Goal: Information Seeking & Learning: Learn about a topic

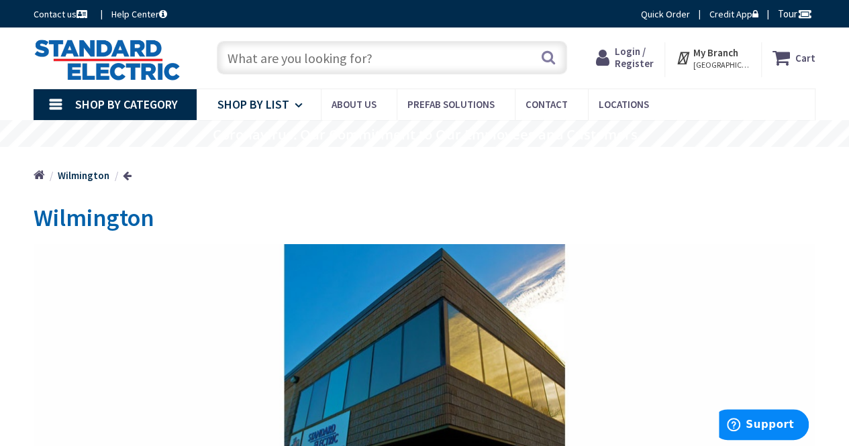
click at [273, 101] on span "Shop By List" at bounding box center [254, 104] width 72 height 15
click at [134, 99] on span "Shop By Category" at bounding box center [126, 104] width 103 height 15
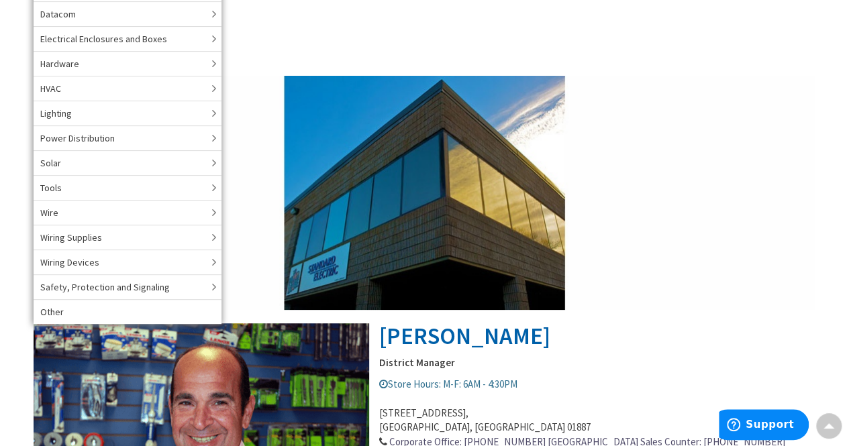
scroll to position [171, 0]
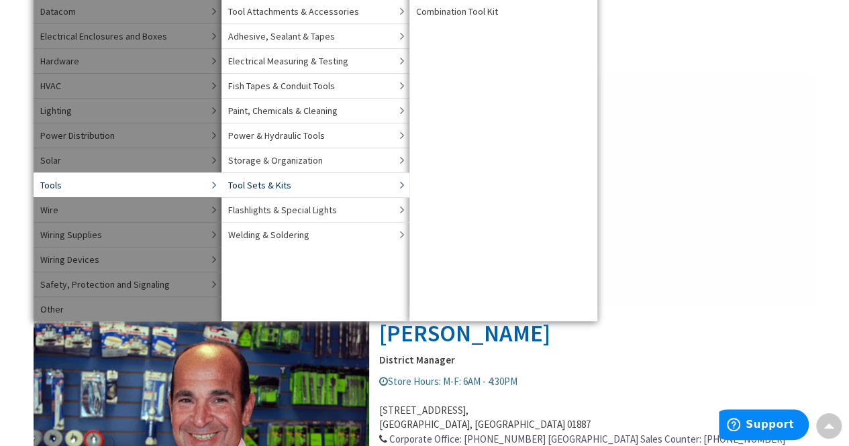
click at [238, 190] on link "Tool Sets & Kits" at bounding box center [316, 185] width 188 height 25
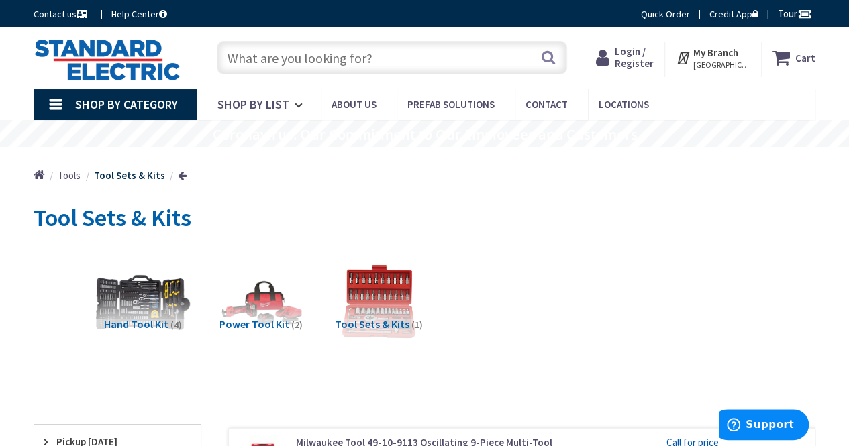
click at [134, 282] on img at bounding box center [142, 301] width 95 height 95
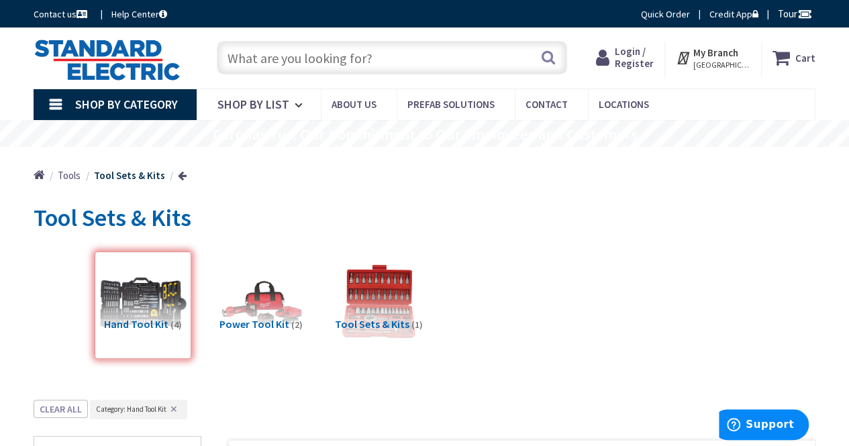
click at [77, 179] on span "Tools" at bounding box center [69, 175] width 23 height 13
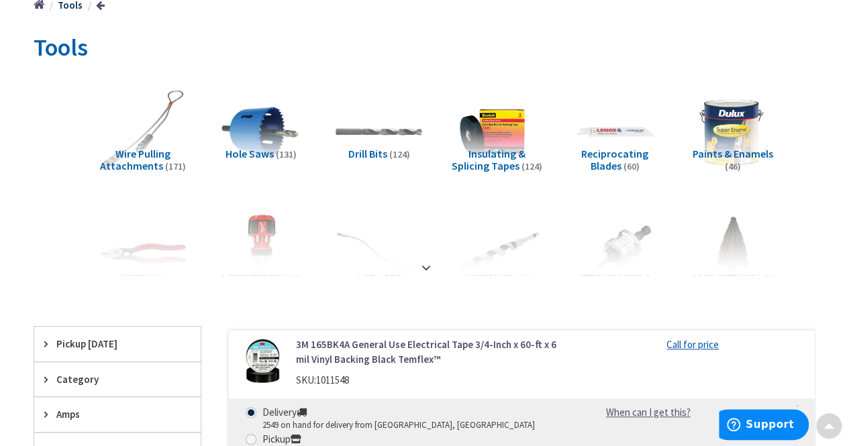
scroll to position [233, 0]
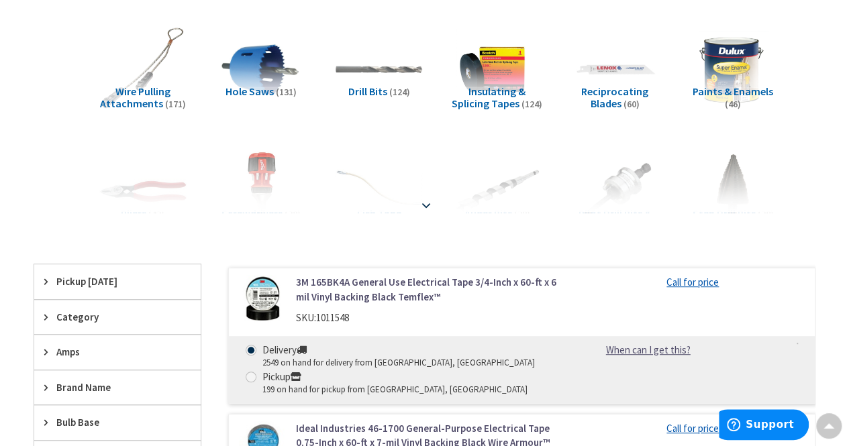
click at [166, 175] on div at bounding box center [424, 176] width 715 height 74
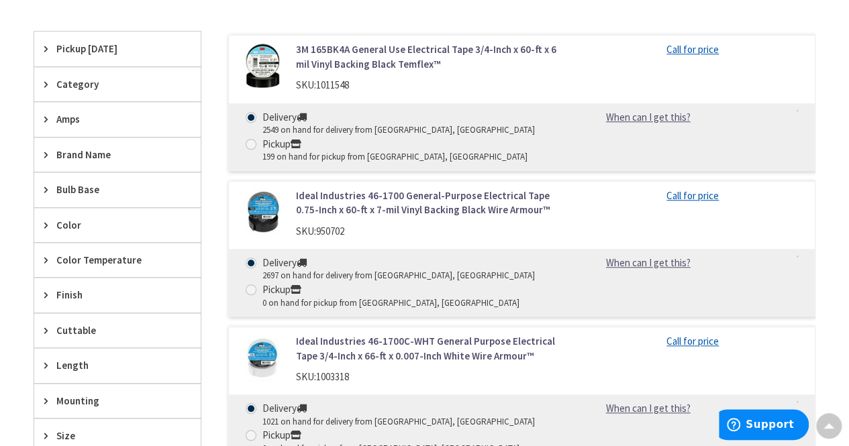
scroll to position [452, 0]
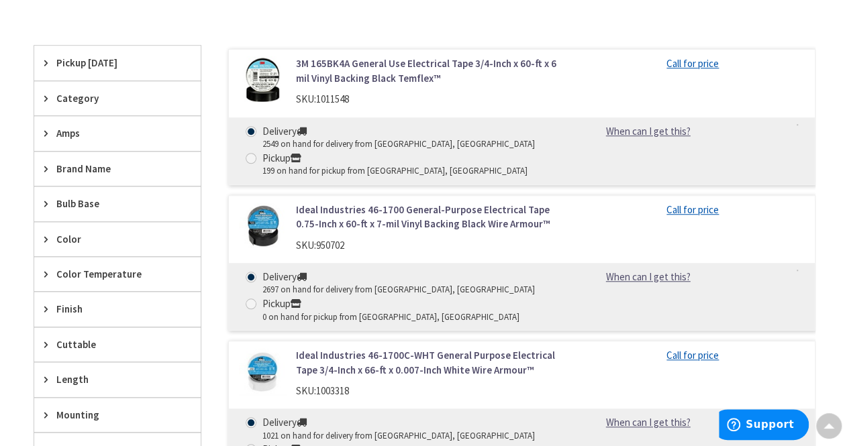
click at [71, 94] on span "Category" at bounding box center [110, 98] width 109 height 14
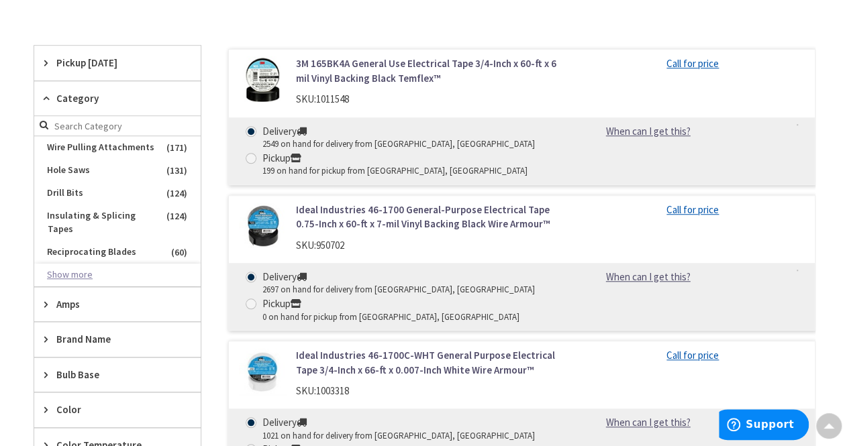
click at [83, 264] on button "Show more" at bounding box center [117, 275] width 166 height 23
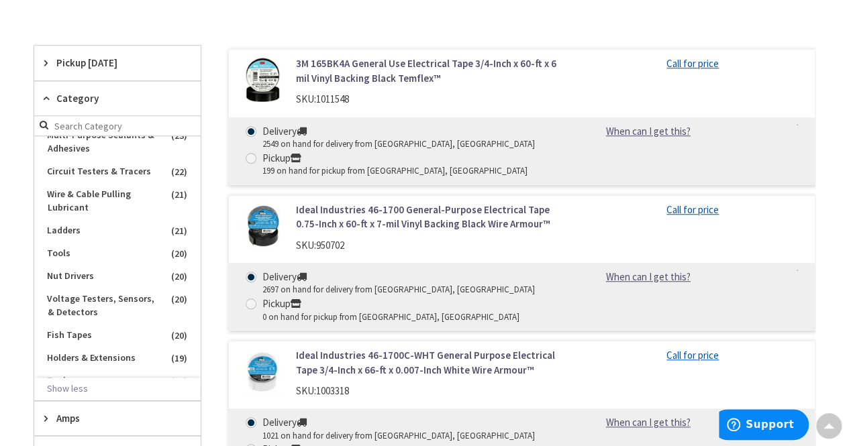
scroll to position [403, 0]
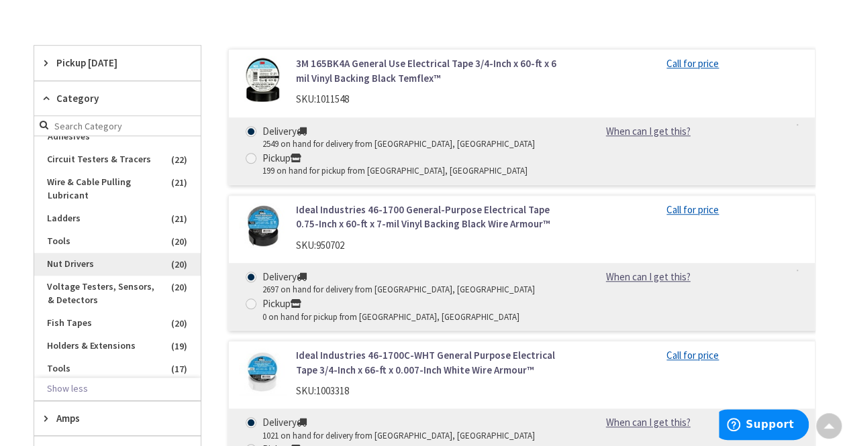
click at [146, 276] on span "Nut Drivers" at bounding box center [117, 264] width 166 height 23
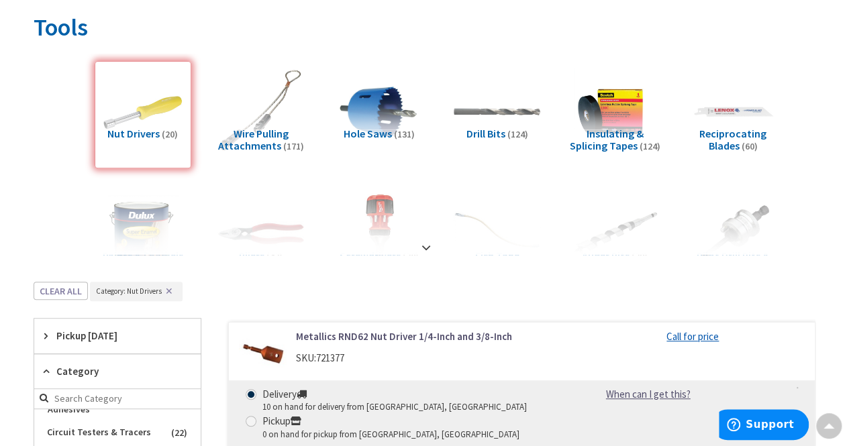
scroll to position [199, 0]
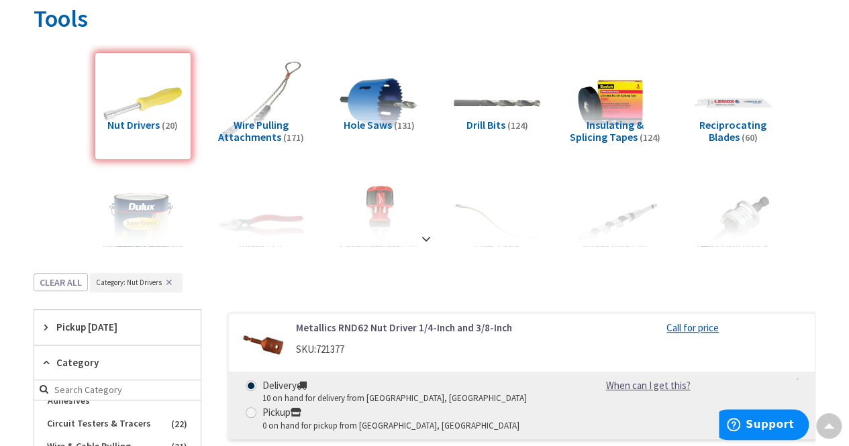
click at [169, 281] on button "✕" at bounding box center [169, 282] width 15 height 9
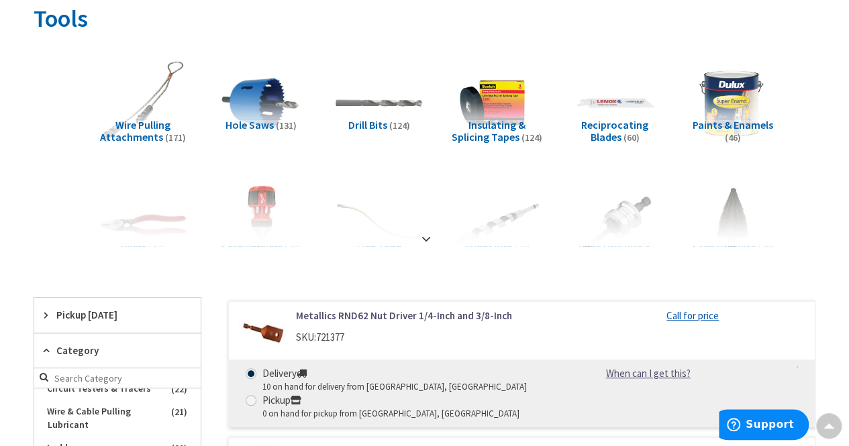
scroll to position [403, 0]
click at [427, 242] on div at bounding box center [424, 210] width 715 height 74
click at [423, 227] on div at bounding box center [424, 210] width 715 height 74
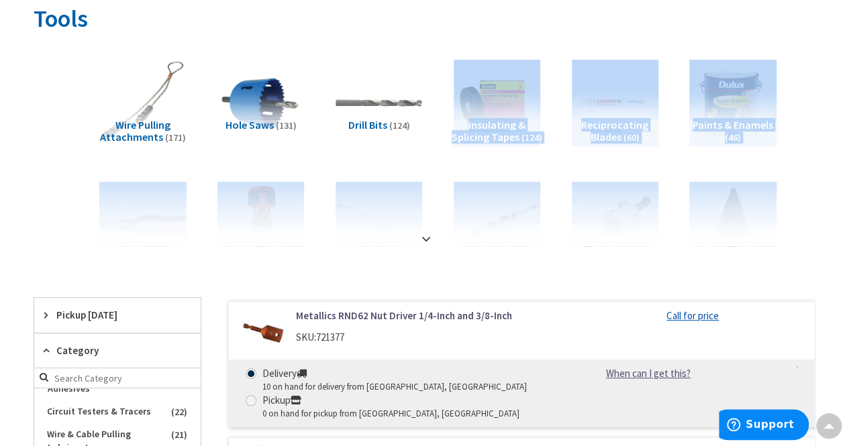
drag, startPoint x: 423, startPoint y: 227, endPoint x: 434, endPoint y: 129, distance: 98.6
click at [434, 129] on div "View Subcategories Wire Pulling Attachments (171) Hole Saws (131) Drill Bits (1…" at bounding box center [425, 145] width 782 height 201
click at [426, 235] on strong at bounding box center [426, 239] width 16 height 15
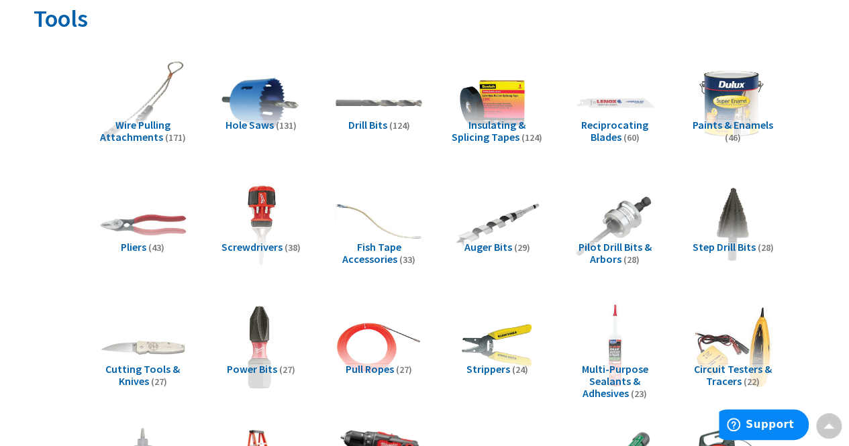
click at [426, 235] on div "Fish Tape Accessories (33)" at bounding box center [379, 228] width 97 height 107
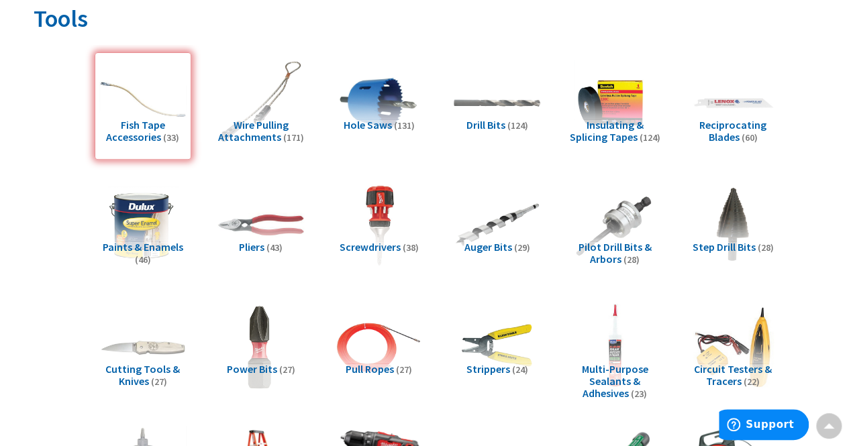
scroll to position [2347, 0]
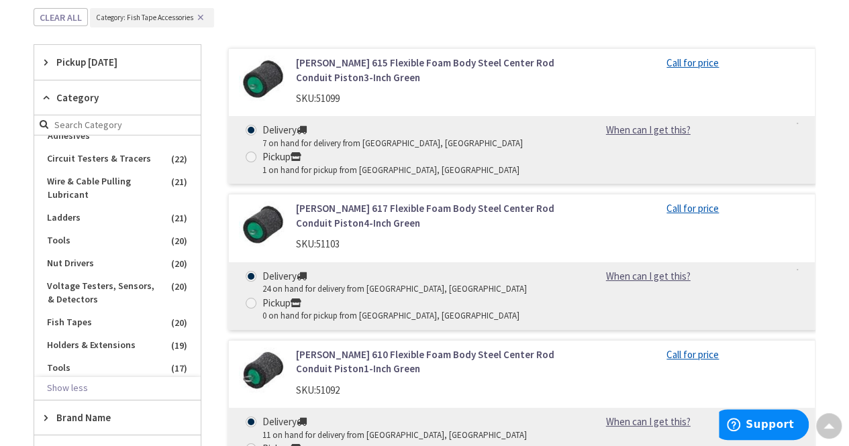
drag, startPoint x: 426, startPoint y: 235, endPoint x: 485, endPoint y: 292, distance: 82.1
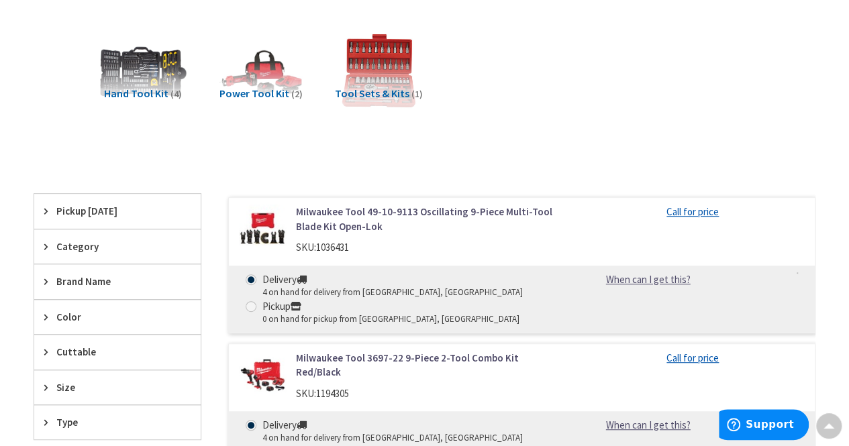
scroll to position [225, 0]
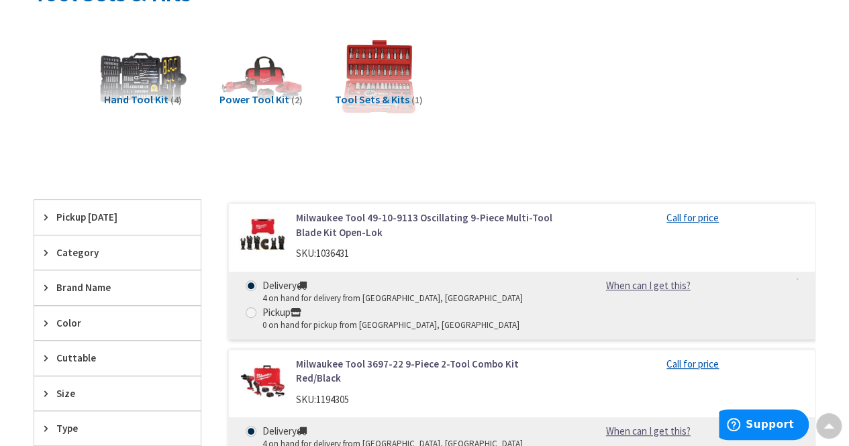
click at [84, 248] on span "Category" at bounding box center [110, 253] width 109 height 14
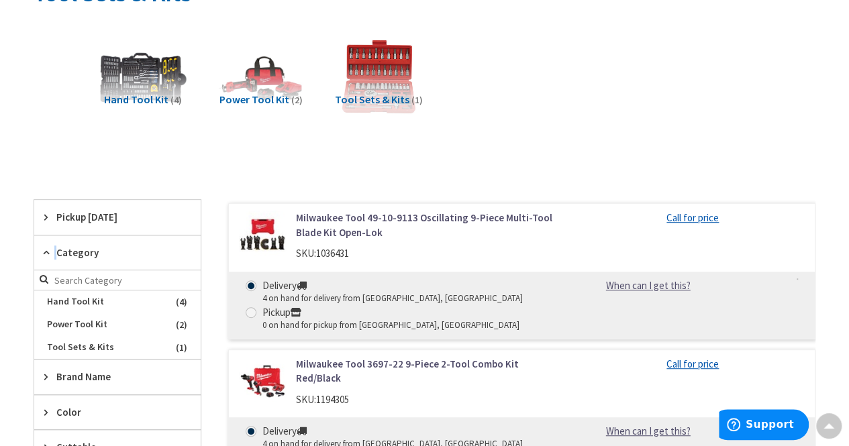
drag, startPoint x: 84, startPoint y: 248, endPoint x: 193, endPoint y: 198, distance: 120.5
click at [193, 199] on div "Pickup Today Waltham, MA (11.04 mi) (1) Boston, MA (14.15 mi) (1) Needham, MA (…" at bounding box center [118, 367] width 168 height 336
click at [208, 175] on div "Clear all" at bounding box center [425, 187] width 782 height 25
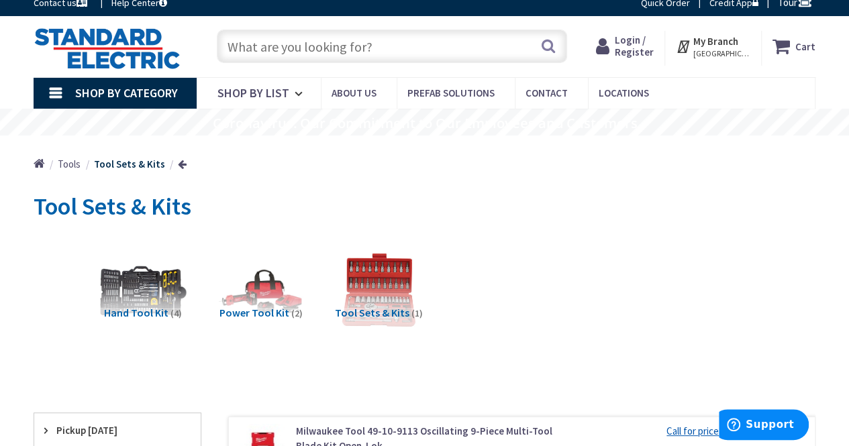
scroll to position [73, 0]
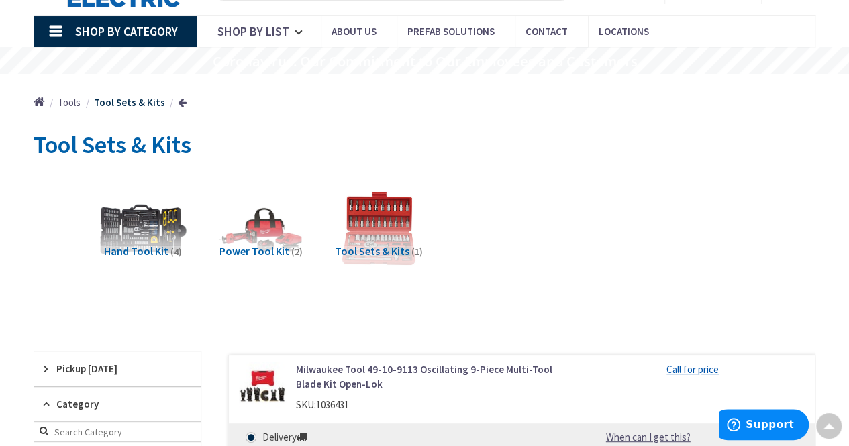
click at [71, 105] on span "Tools" at bounding box center [69, 102] width 23 height 13
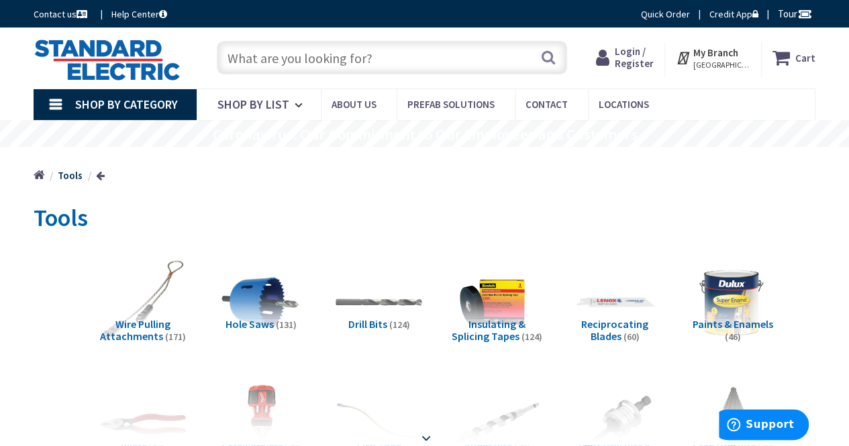
click at [426, 437] on strong at bounding box center [426, 438] width 16 height 15
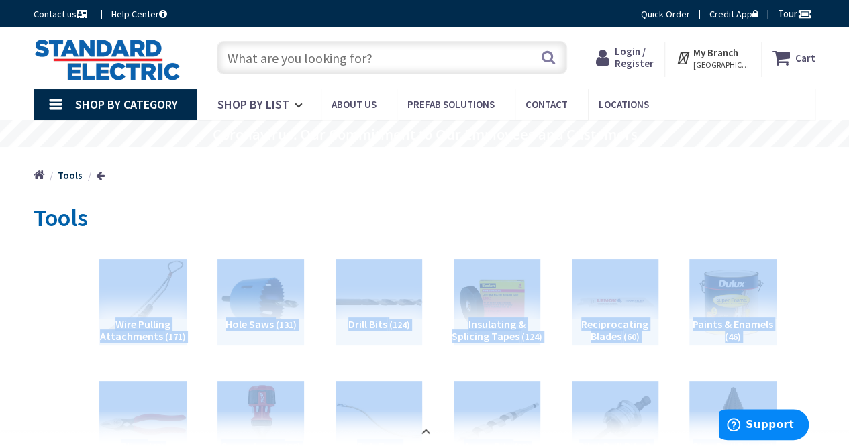
drag, startPoint x: 426, startPoint y: 437, endPoint x: 438, endPoint y: 373, distance: 65.5
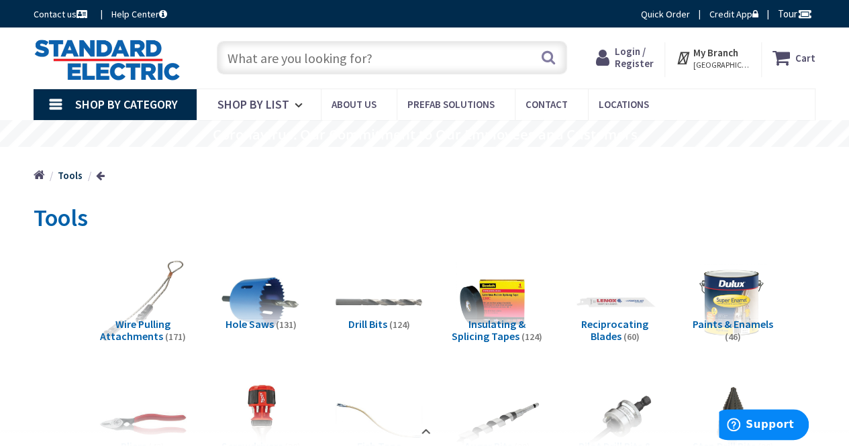
click at [438, 373] on li "Auger Bits (29)" at bounding box center [497, 427] width 118 height 109
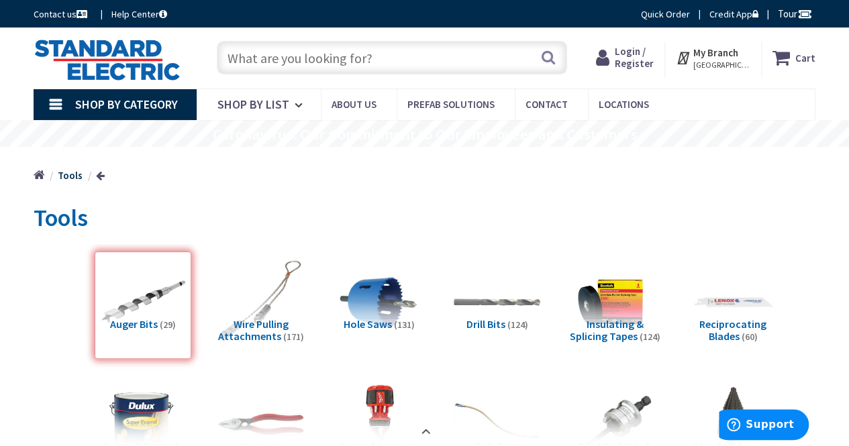
scroll to position [2347, 0]
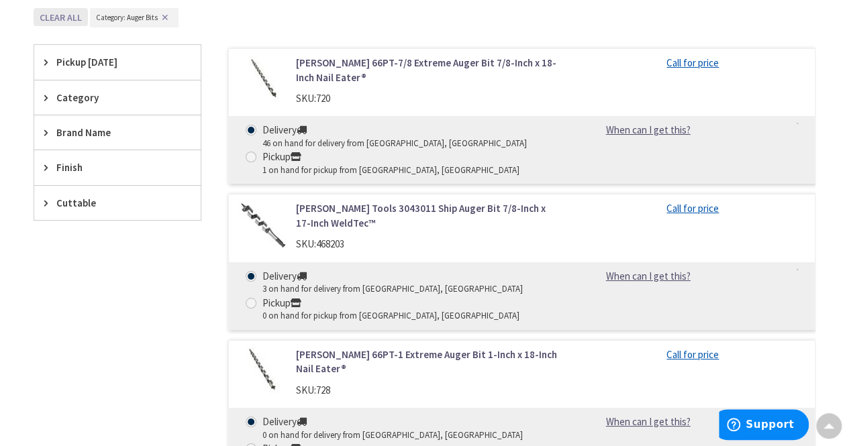
click at [81, 14] on button "Clear all" at bounding box center [61, 17] width 54 height 18
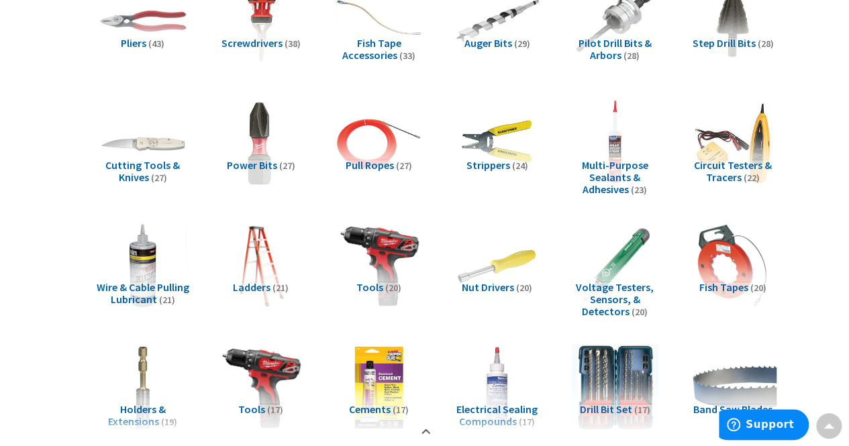
scroll to position [391, 0]
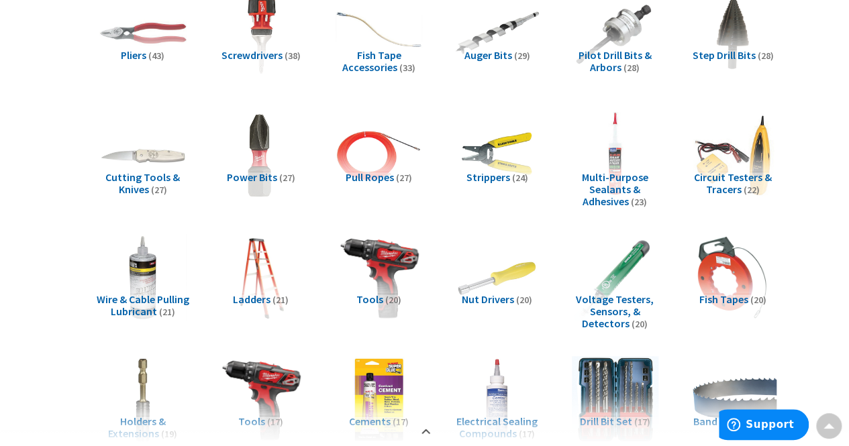
click at [494, 175] on span "Strippers" at bounding box center [488, 177] width 44 height 13
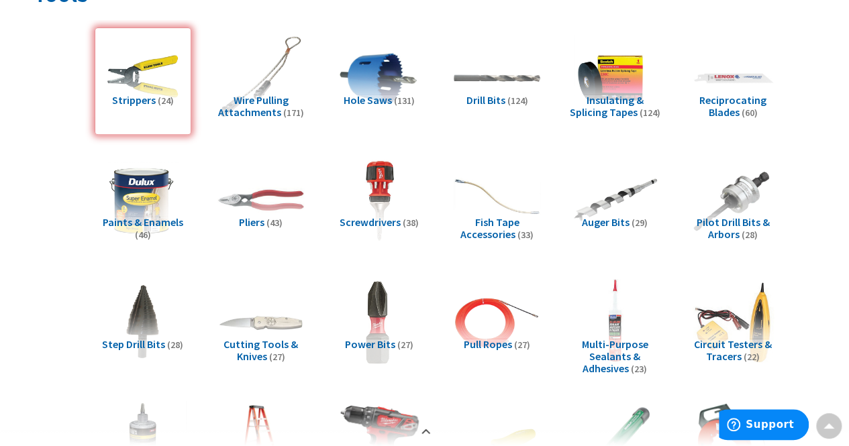
scroll to position [211, 0]
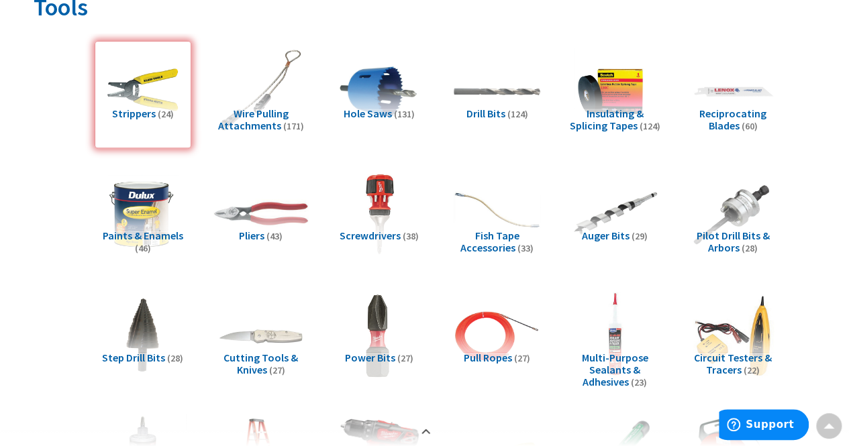
drag, startPoint x: 286, startPoint y: 210, endPoint x: 278, endPoint y: 217, distance: 10.5
click at [278, 217] on img at bounding box center [260, 213] width 95 height 95
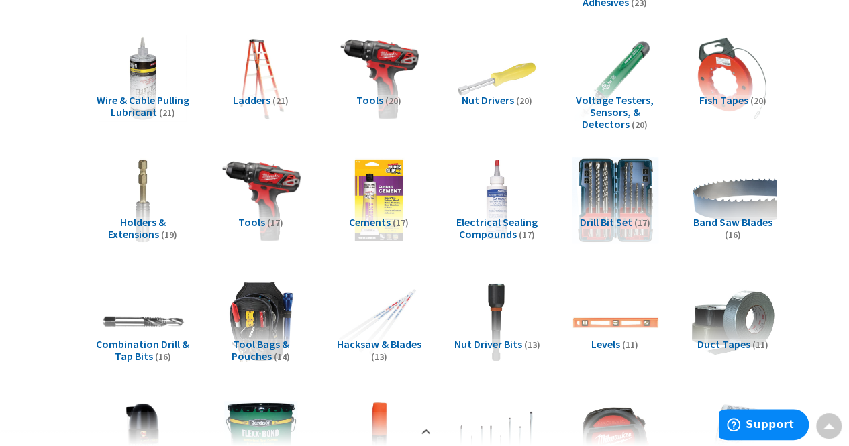
scroll to position [654, 0]
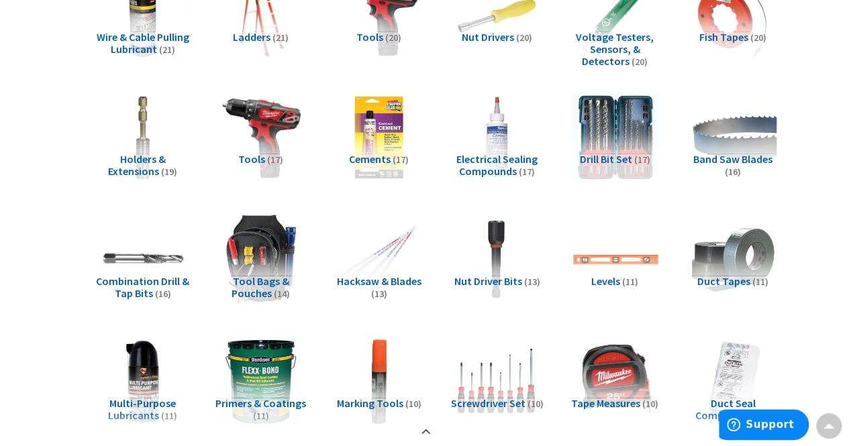
click at [284, 230] on img at bounding box center [260, 258] width 95 height 95
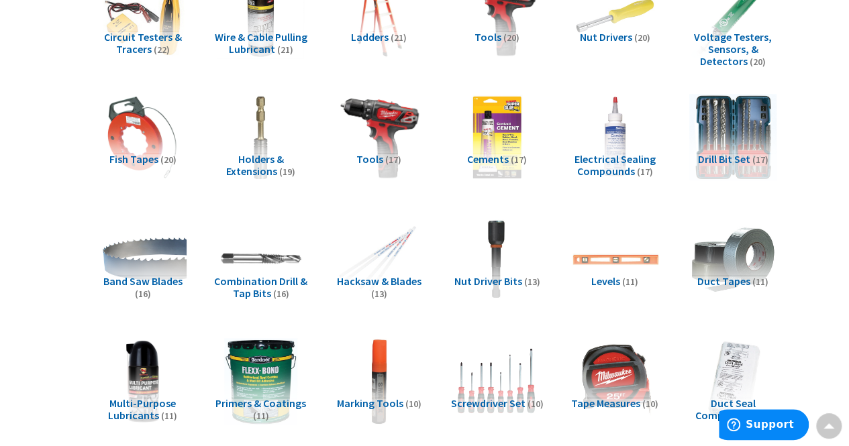
scroll to position [2347, 0]
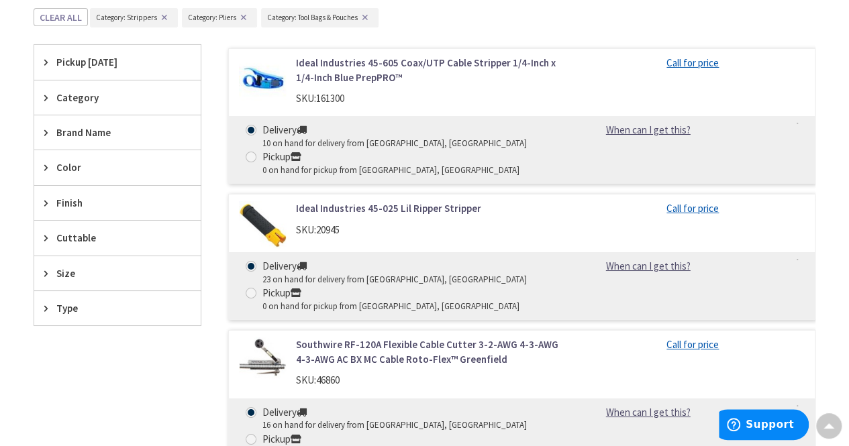
click at [238, 13] on button "✕" at bounding box center [243, 17] width 15 height 9
click at [164, 13] on button "✕" at bounding box center [164, 17] width 15 height 9
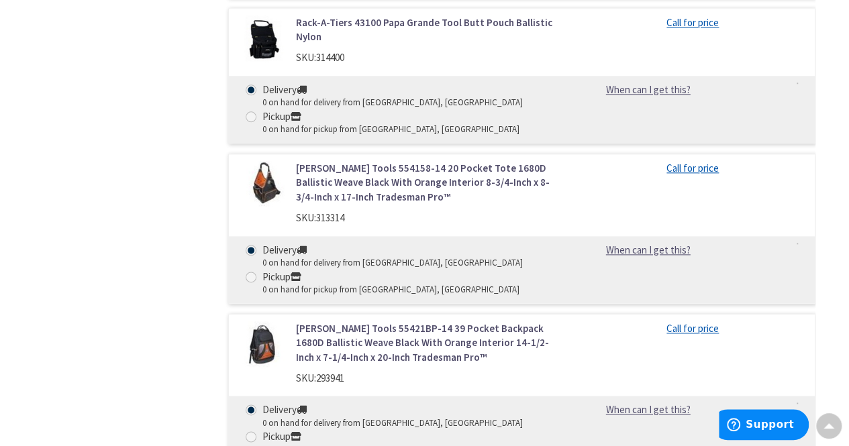
scroll to position [3315, 0]
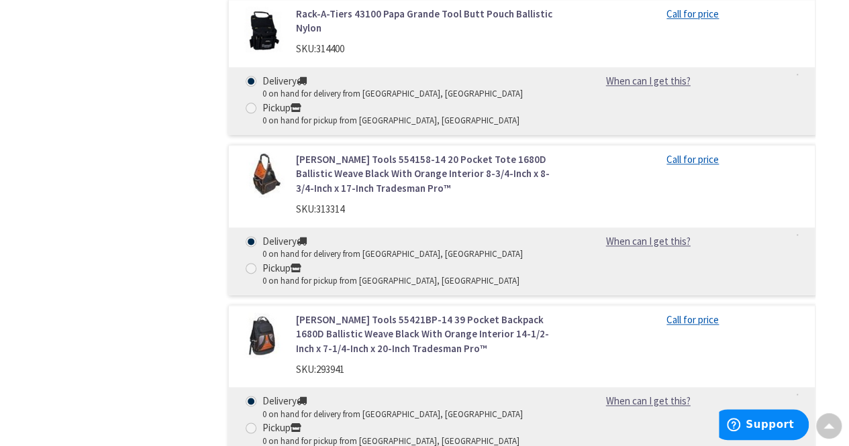
click at [597, 330] on div "[PERSON_NAME] Tools 55421BP-14 39 Pocket Backpack 1680D Ballistic Weave Black W…" at bounding box center [521, 380] width 587 height 150
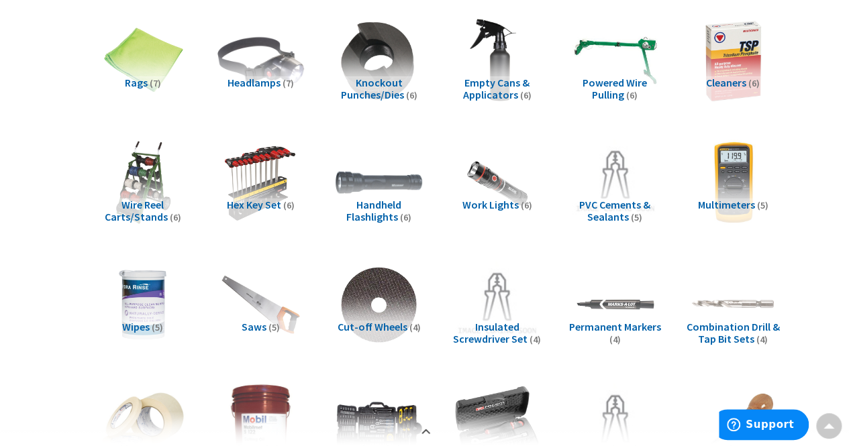
scroll to position [1331, 0]
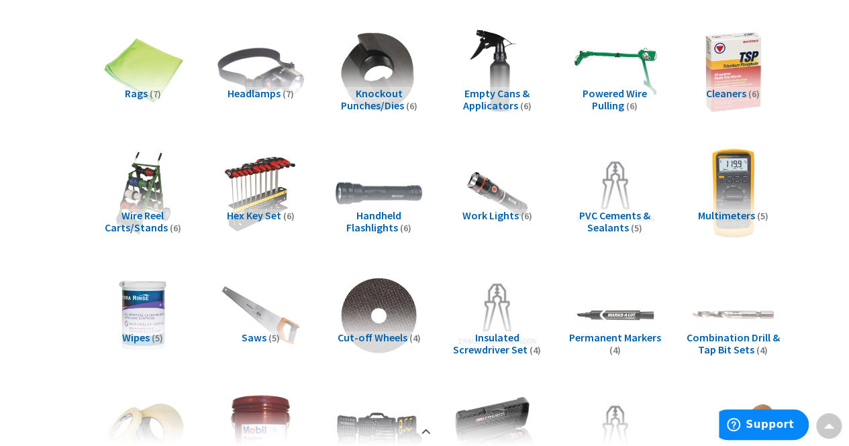
click at [722, 202] on img at bounding box center [732, 193] width 95 height 95
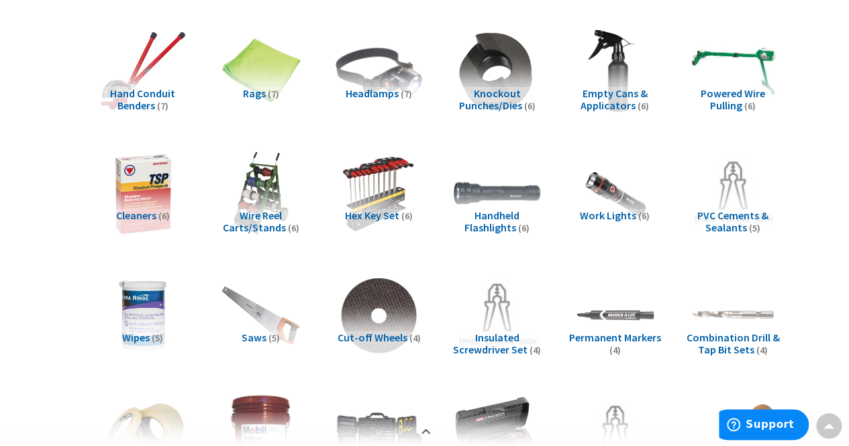
scroll to position [2347, 0]
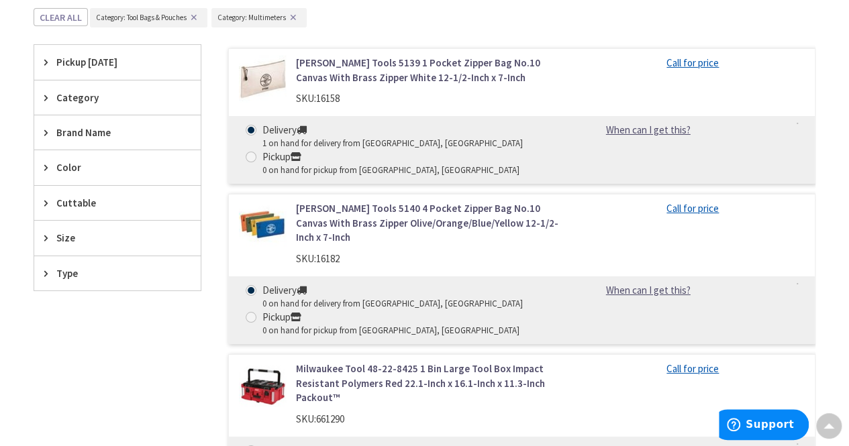
click at [197, 13] on button "✕" at bounding box center [194, 17] width 15 height 9
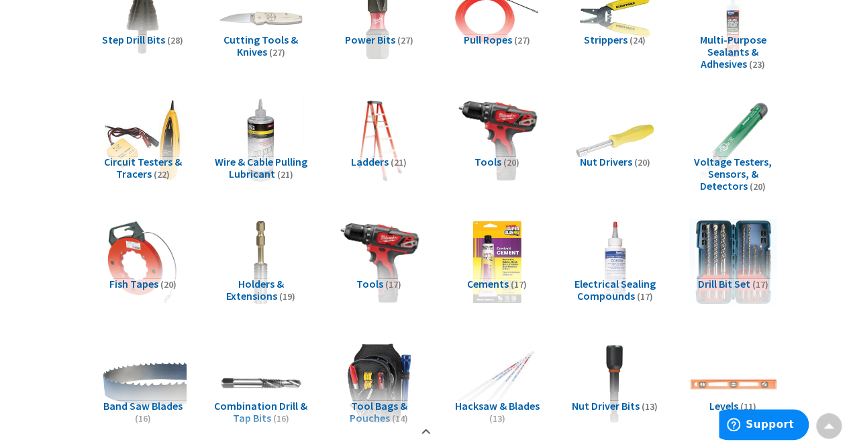
scroll to position [546, 0]
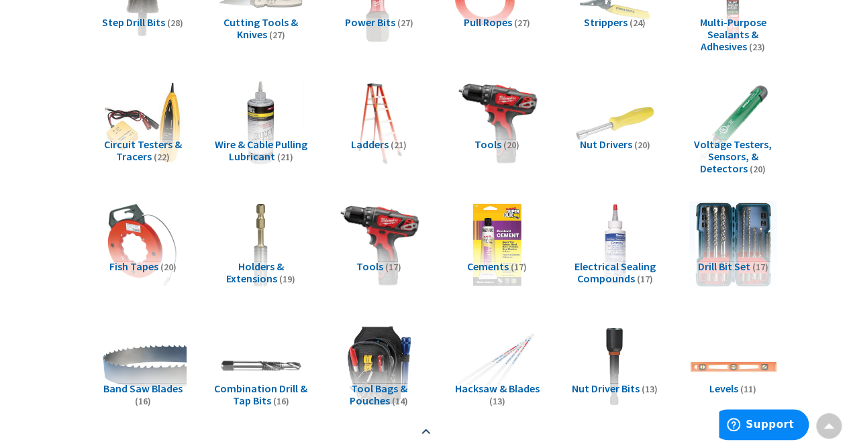
click at [845, 441] on div at bounding box center [424, 430] width 849 height 34
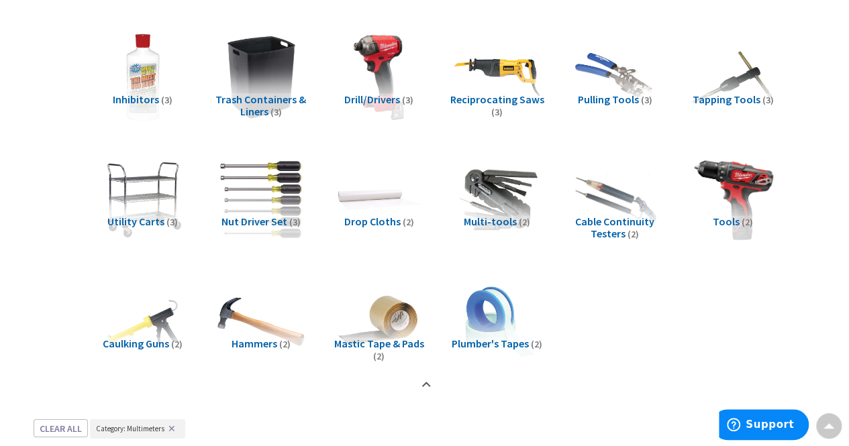
scroll to position [1927, 0]
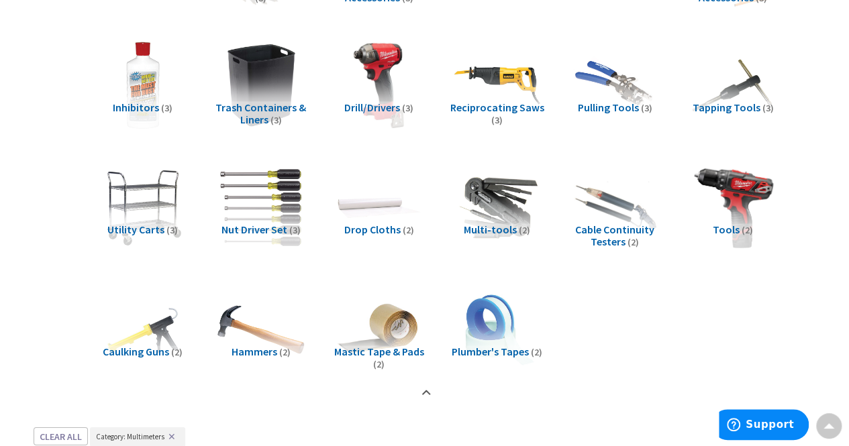
click at [616, 228] on span "Cable Continuity Testers" at bounding box center [614, 236] width 79 height 26
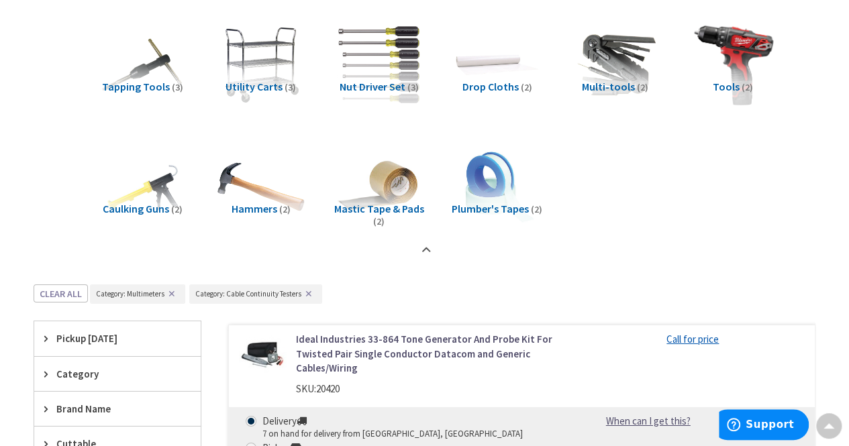
scroll to position [2225, 0]
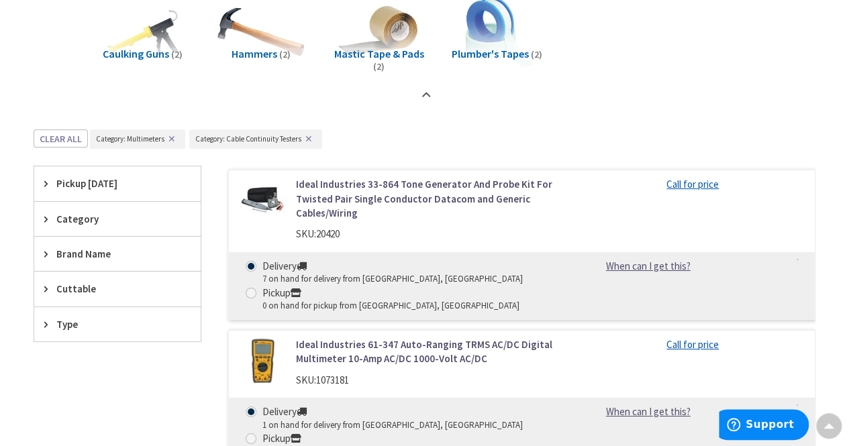
click at [91, 212] on span "Category" at bounding box center [110, 219] width 109 height 14
